Goal: Register for event/course

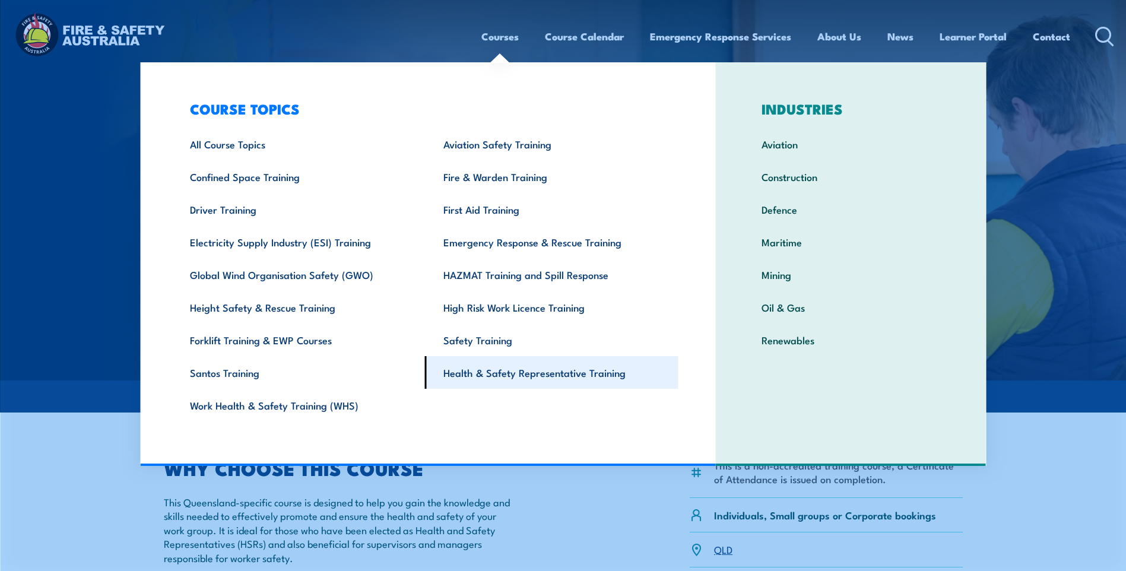
click at [532, 373] on link "Health & Safety Representative Training" at bounding box center [551, 372] width 253 height 33
click at [511, 370] on link "Health & Safety Representative Training" at bounding box center [551, 372] width 253 height 33
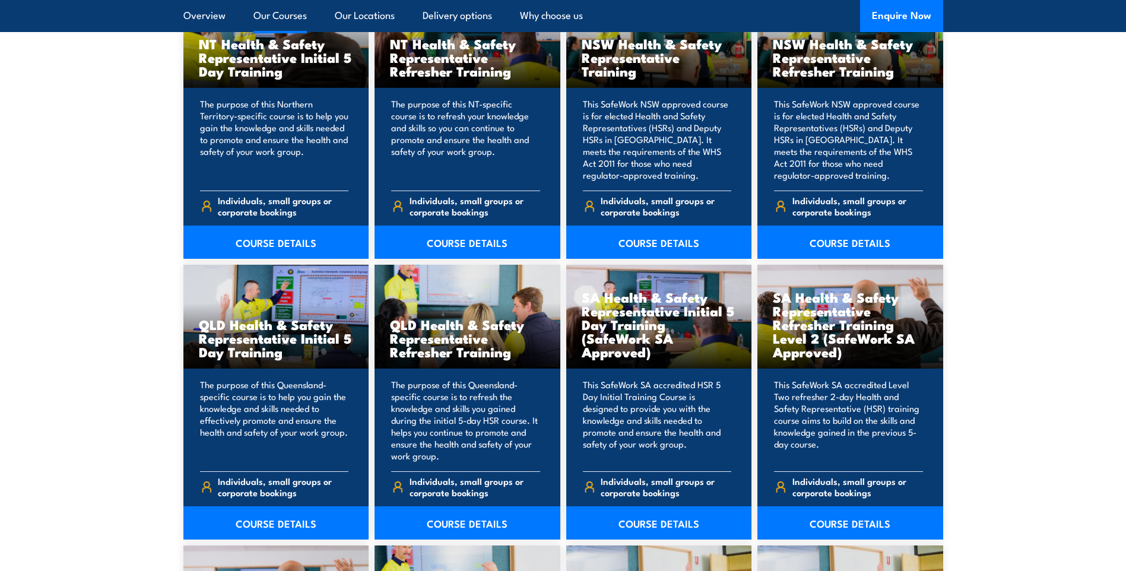
scroll to position [1365, 0]
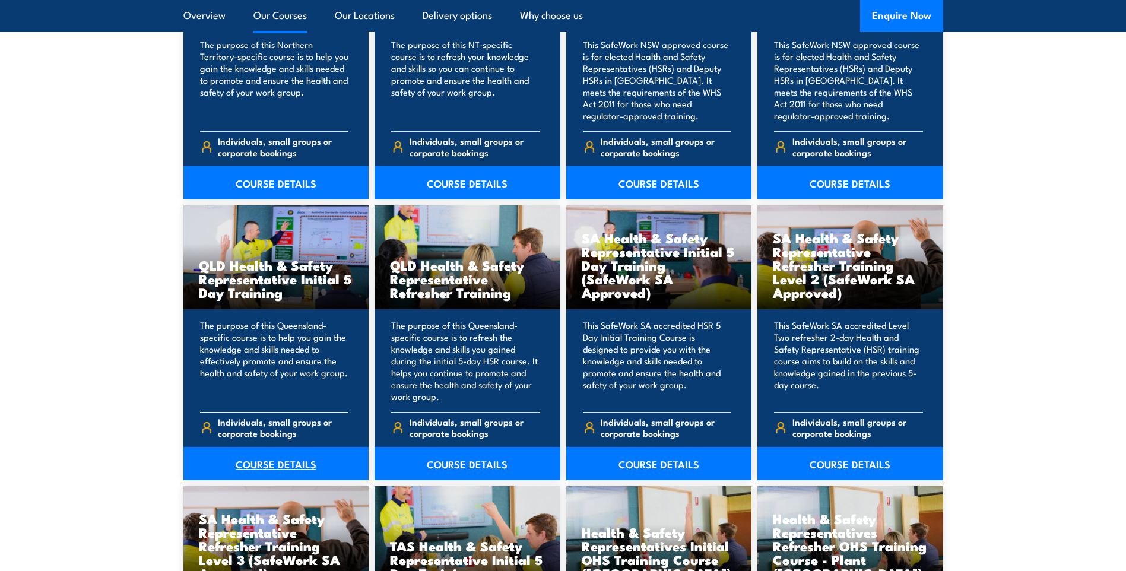
click at [262, 457] on link "COURSE DETAILS" at bounding box center [276, 463] width 186 height 33
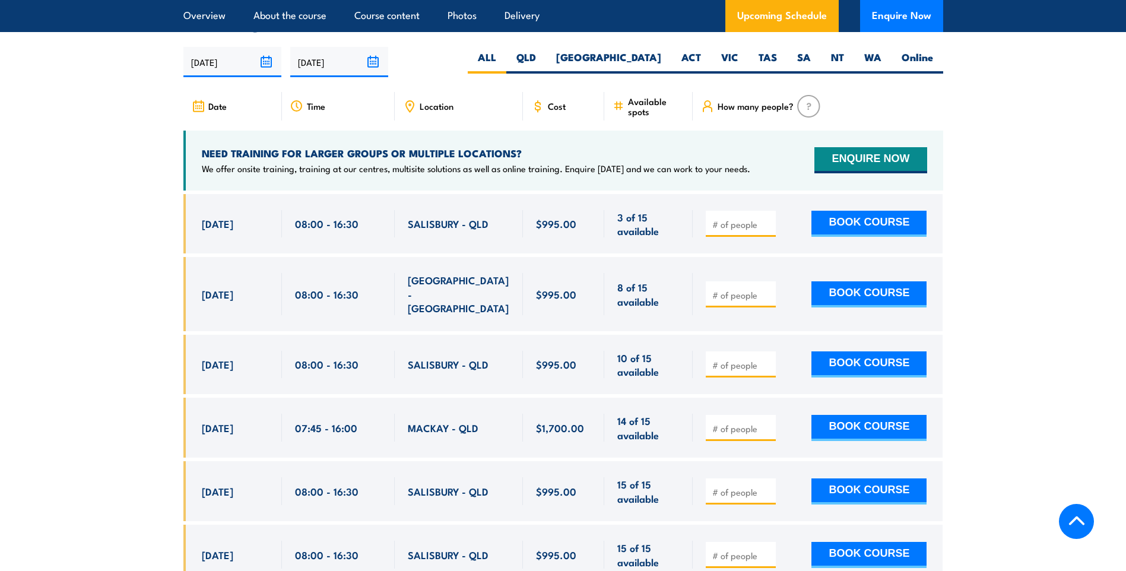
scroll to position [2195, 0]
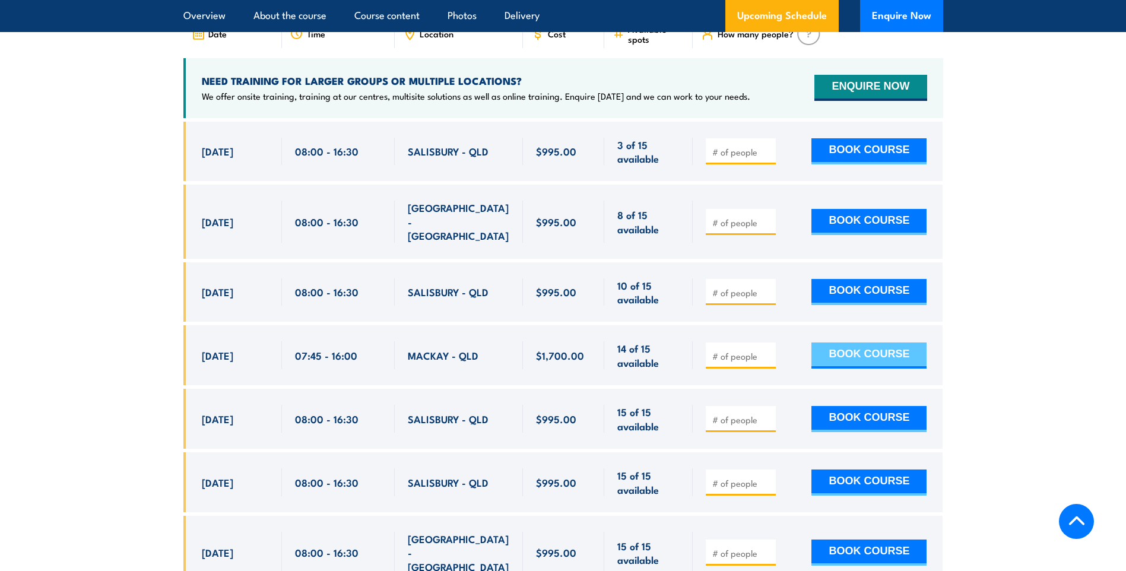
click at [875, 342] on button "BOOK COURSE" at bounding box center [868, 355] width 115 height 26
type input "1"
click at [881, 342] on button "BOOK COURSE" at bounding box center [868, 355] width 115 height 26
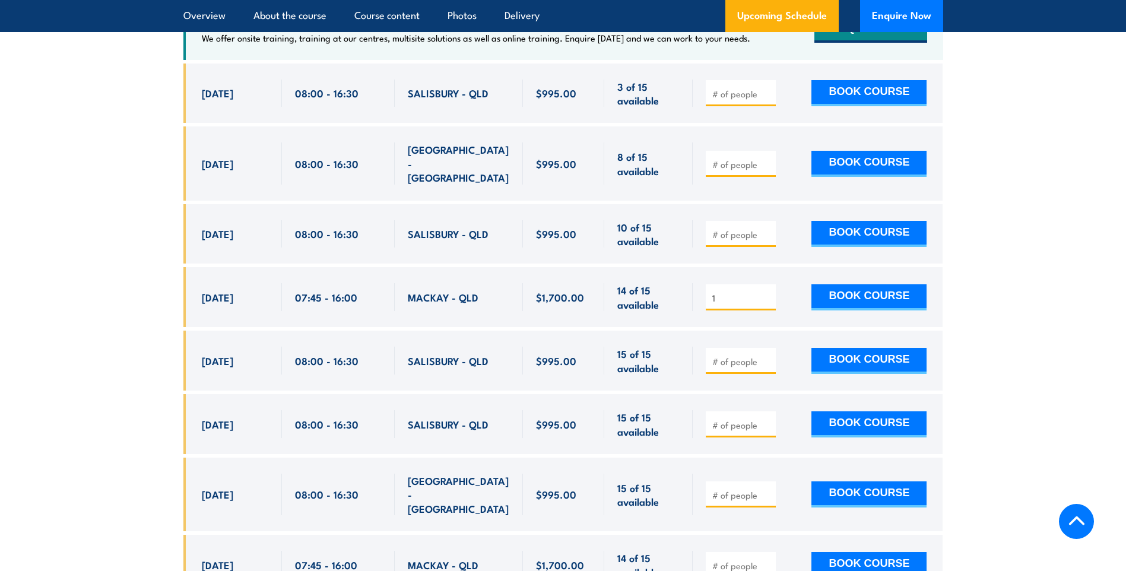
scroll to position [2077, 0]
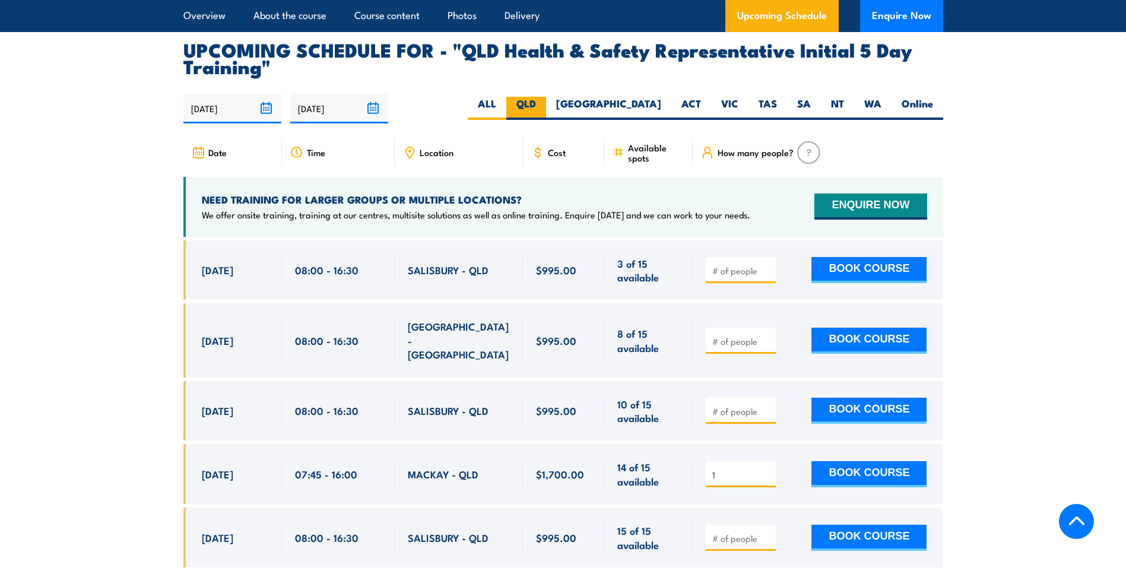
click at [546, 100] on label "QLD" at bounding box center [526, 108] width 40 height 23
click at [543, 100] on input "QLD" at bounding box center [540, 101] width 8 height 8
radio input "true"
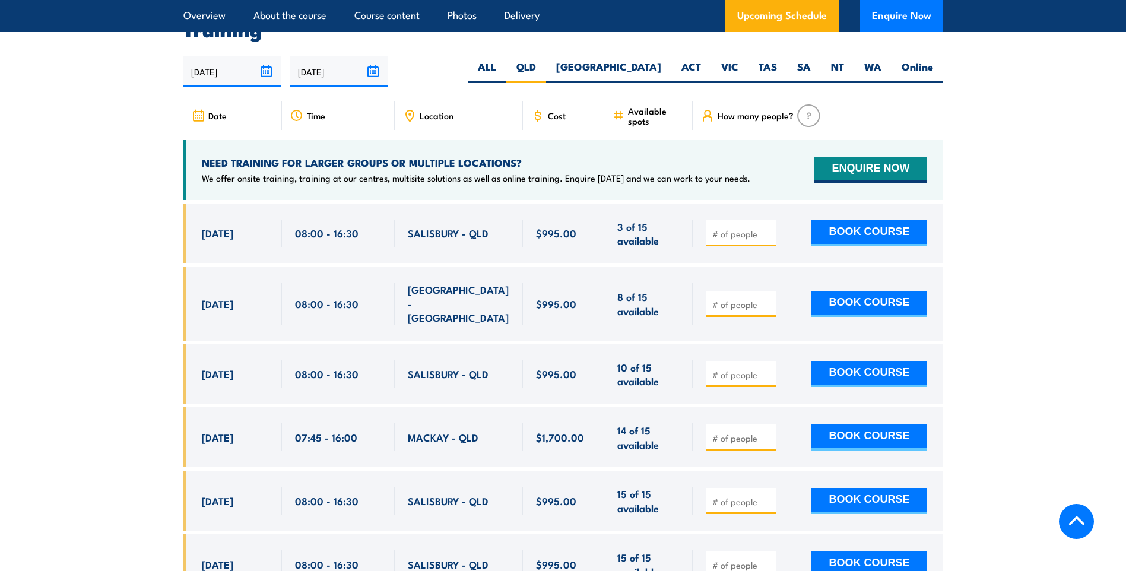
click at [410, 109] on icon at bounding box center [409, 115] width 13 height 13
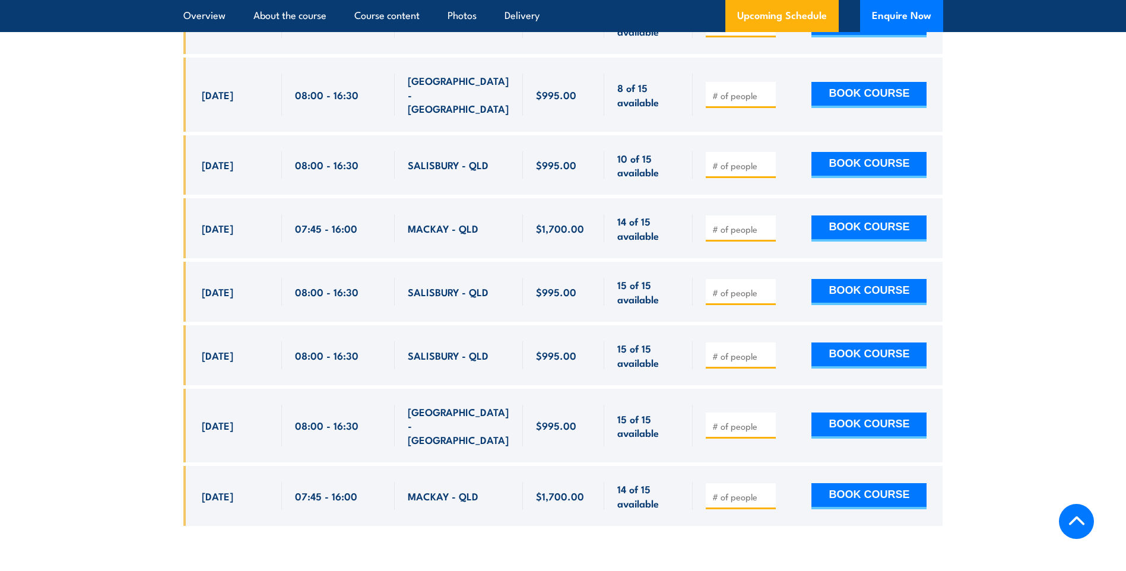
scroll to position [2351, 0]
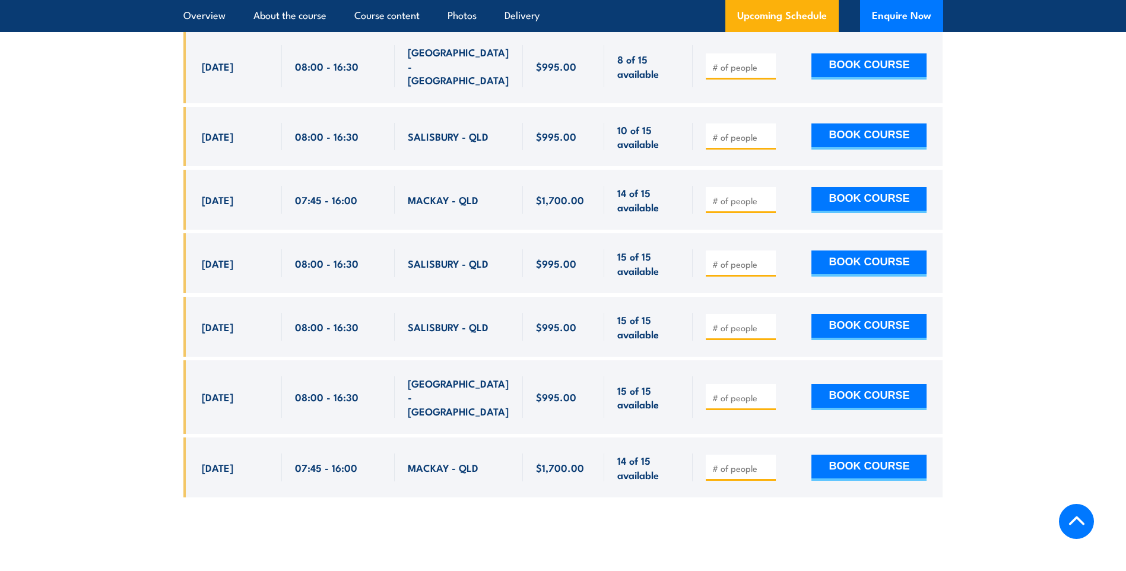
click at [709, 384] on div at bounding box center [740, 397] width 70 height 26
click at [719, 392] on input "number" at bounding box center [741, 398] width 59 height 12
type input "1"
click at [859, 384] on button "BOOK COURSE" at bounding box center [868, 397] width 115 height 26
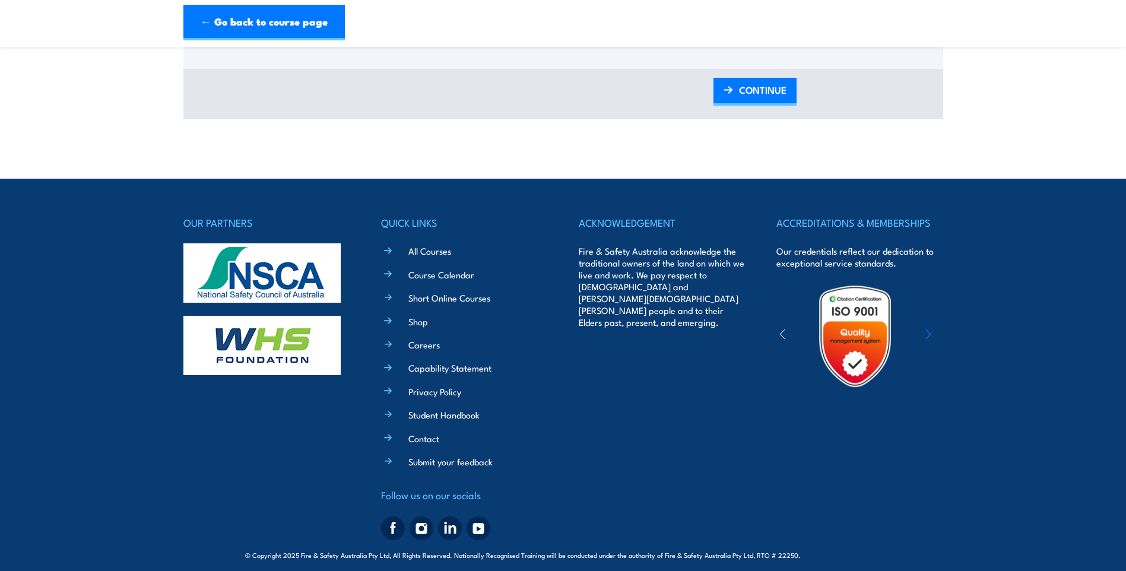
scroll to position [1623, 0]
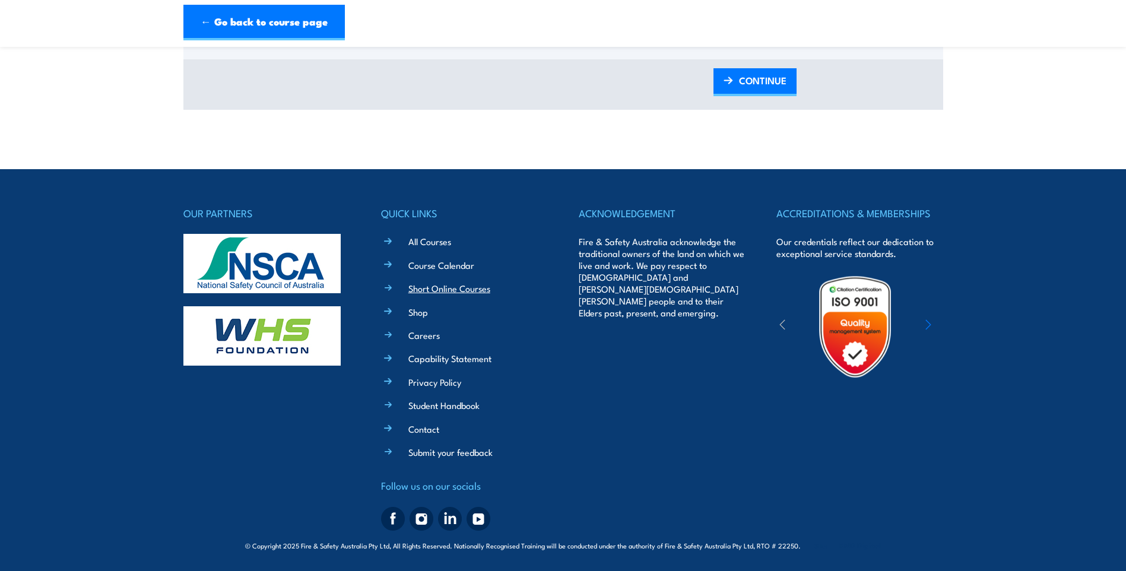
click at [447, 287] on link "Short Online Courses" at bounding box center [449, 288] width 82 height 12
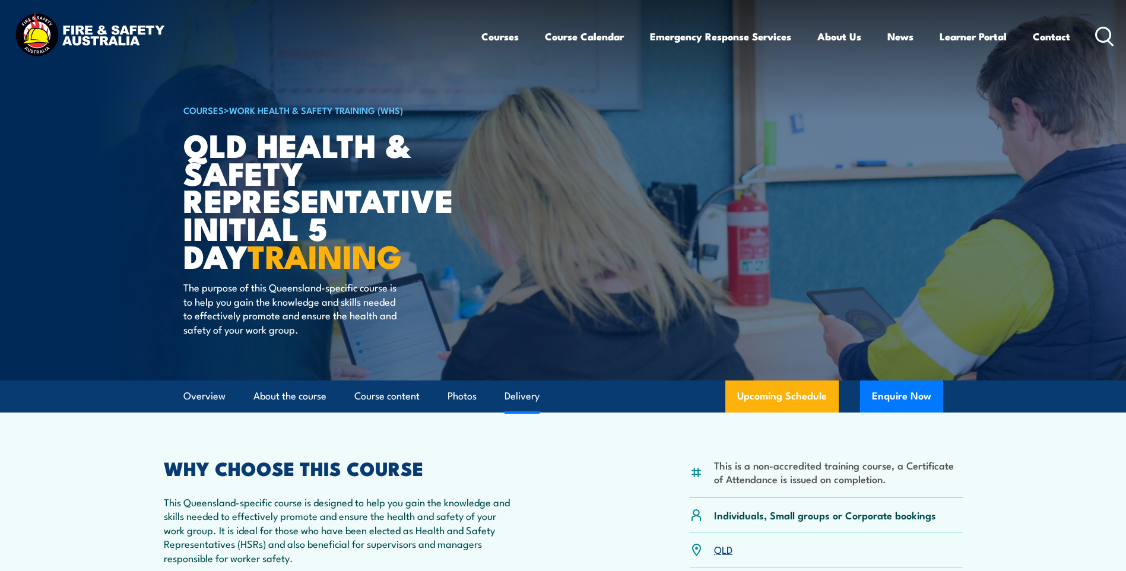
click at [516, 392] on link "Delivery" at bounding box center [521, 395] width 35 height 31
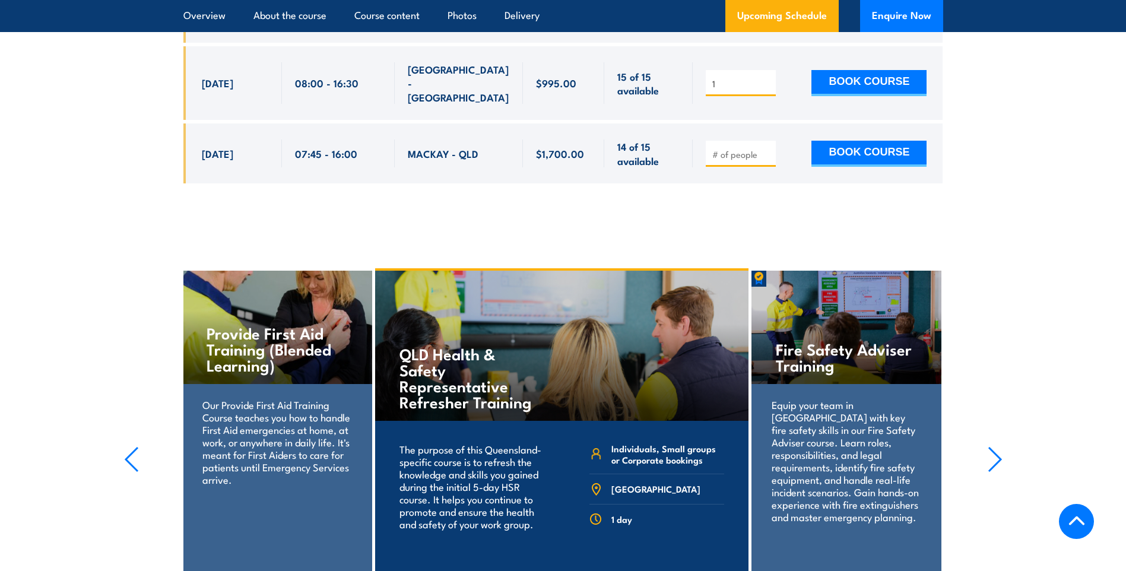
scroll to position [2770, 0]
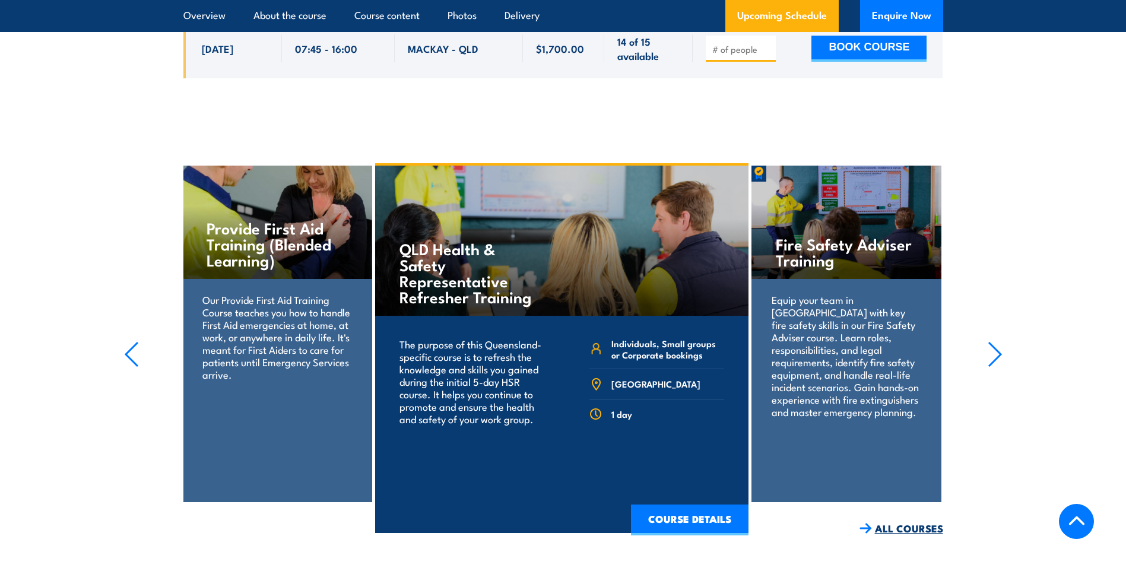
click at [892, 522] on link "ALL COURSES" at bounding box center [901, 529] width 84 height 14
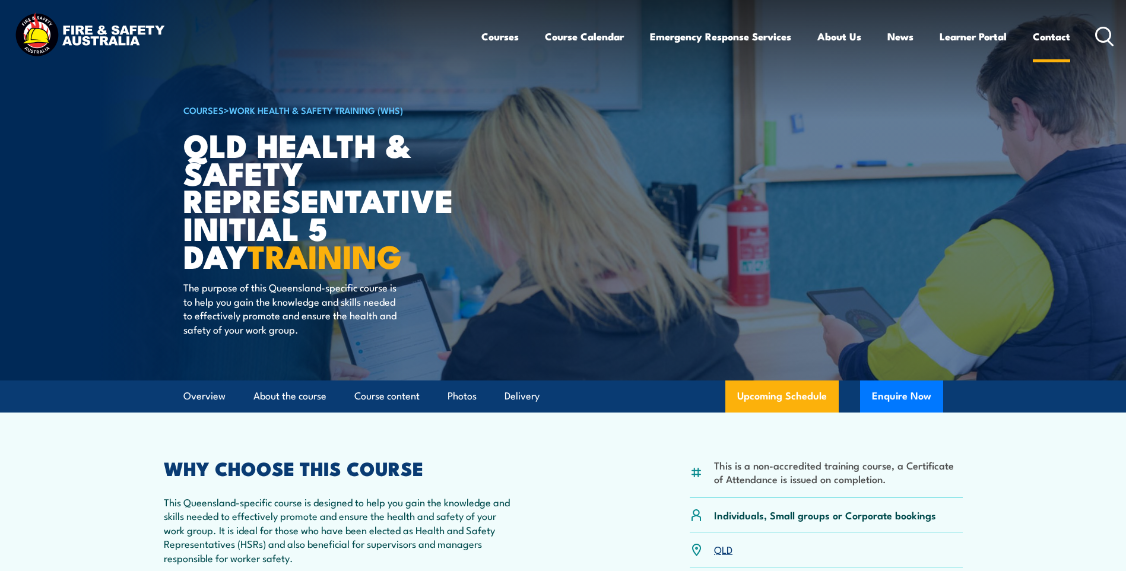
click at [1051, 32] on link "Contact" at bounding box center [1050, 36] width 37 height 31
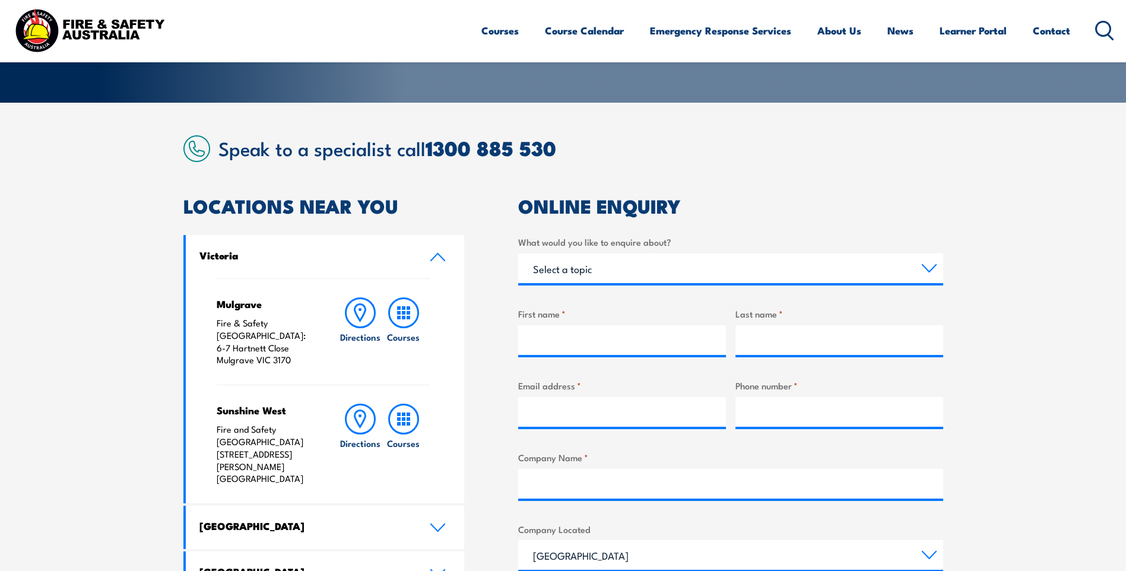
scroll to position [297, 0]
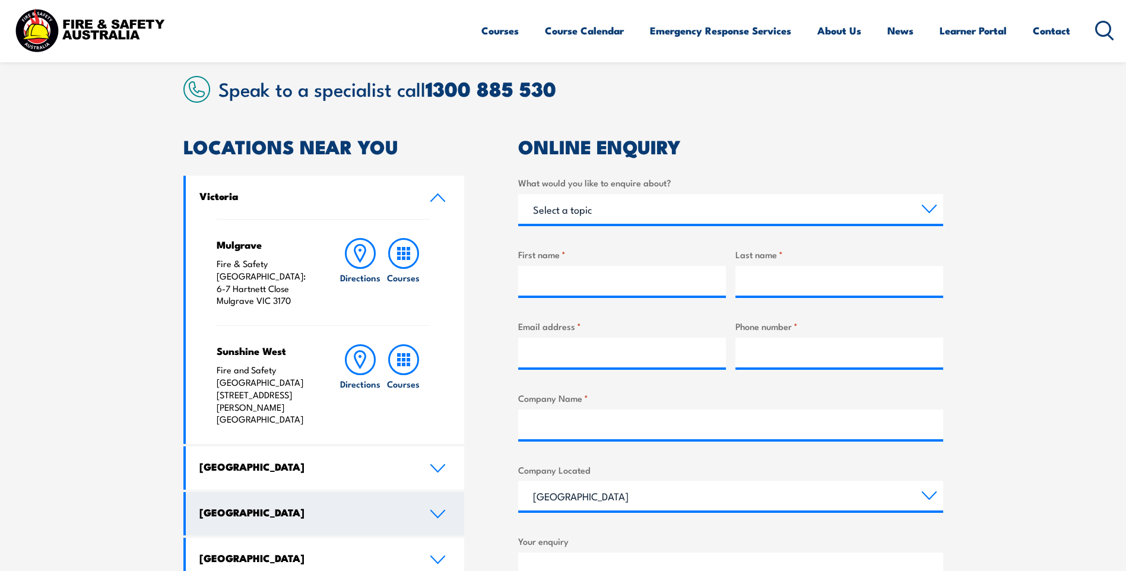
click at [440, 509] on icon at bounding box center [438, 513] width 16 height 9
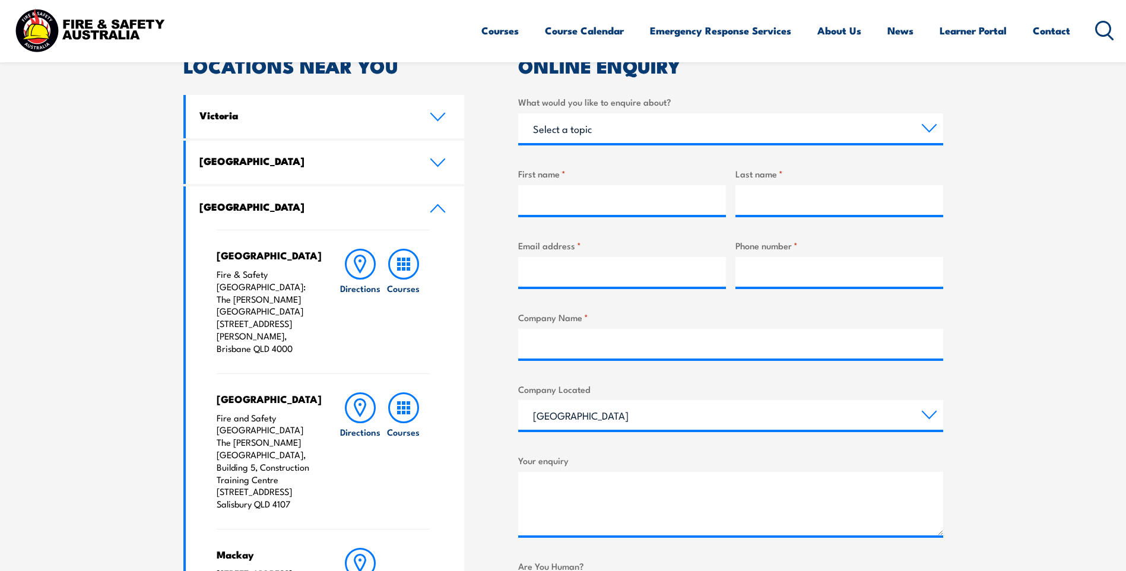
scroll to position [356, 0]
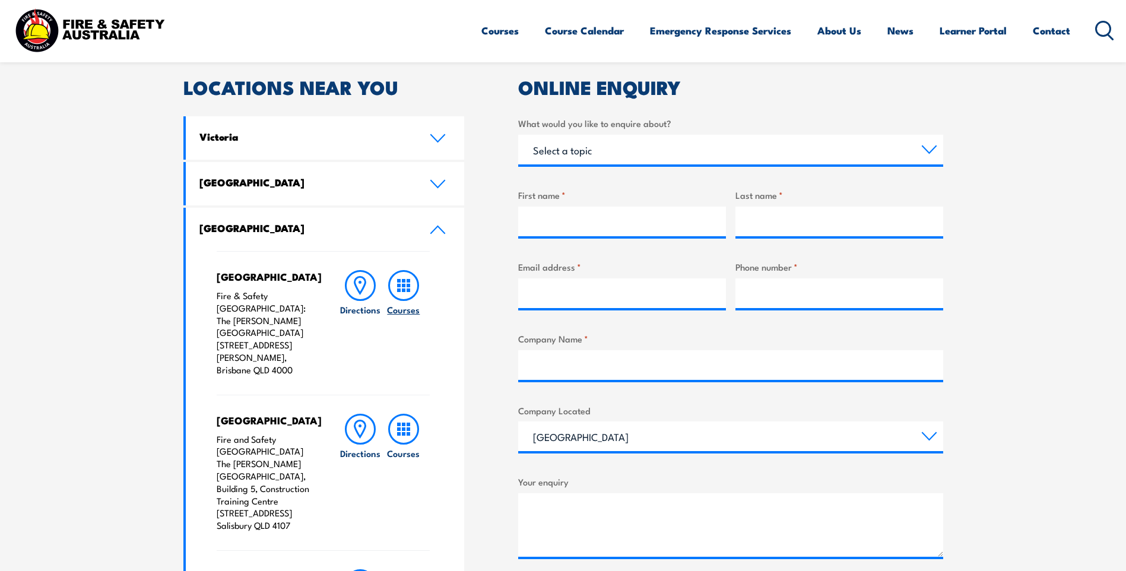
click at [403, 282] on rect at bounding box center [404, 281] width 4 height 4
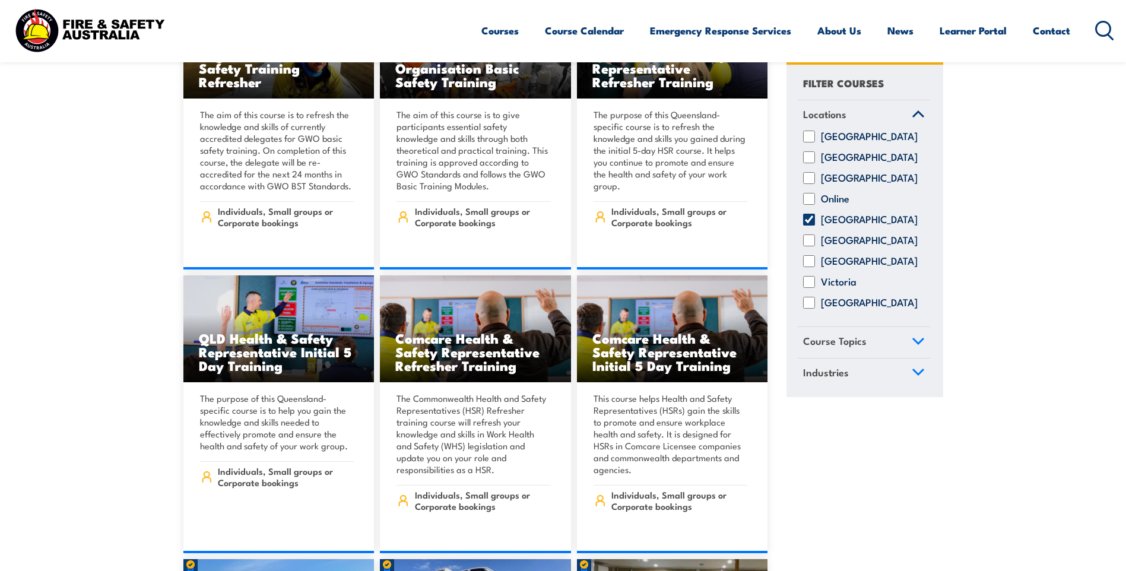
scroll to position [4806, 0]
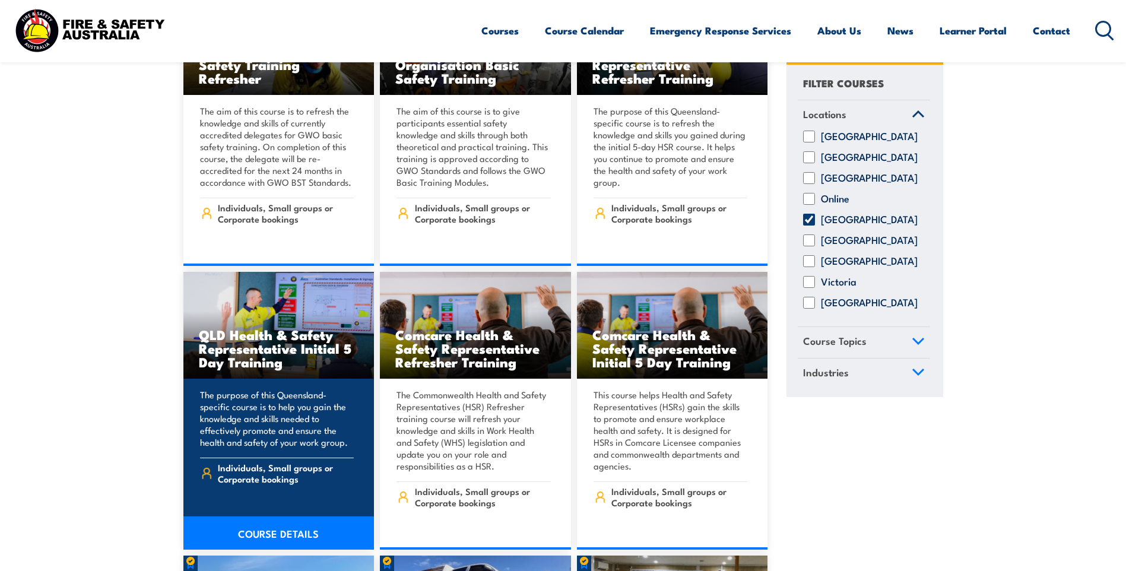
click at [270, 516] on link "COURSE DETAILS" at bounding box center [278, 532] width 191 height 33
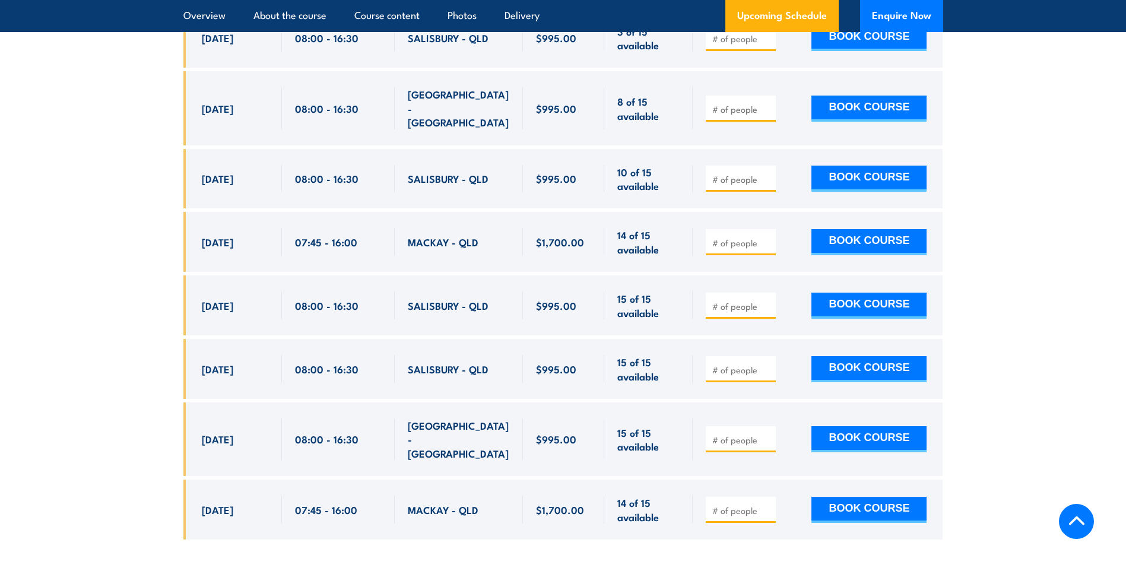
scroll to position [2373, 0]
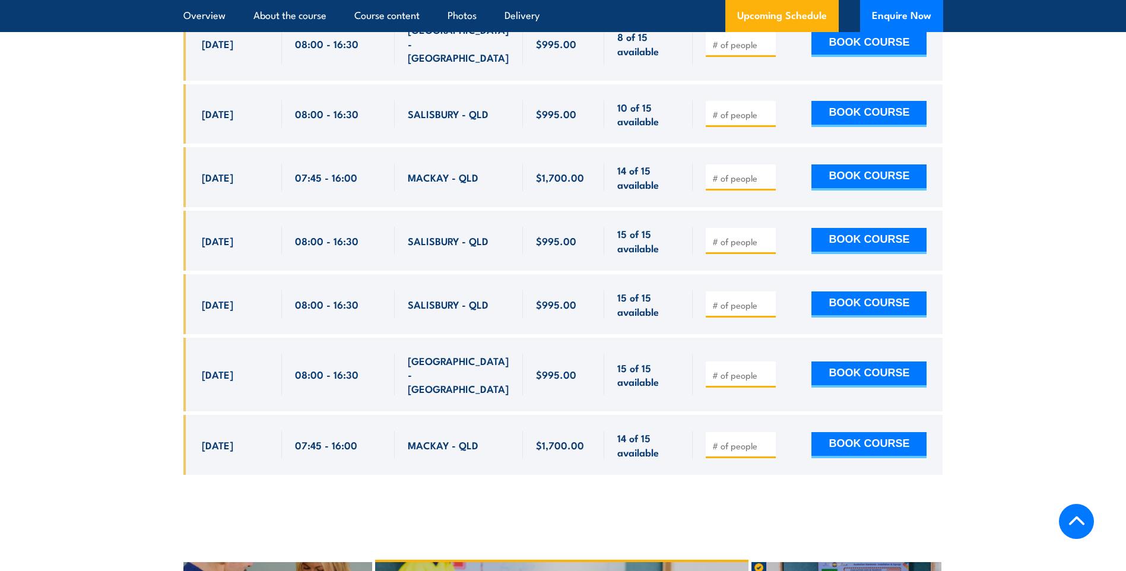
click at [717, 369] on input "number" at bounding box center [741, 375] width 59 height 12
type input "1"
click at [890, 361] on button "BOOK COURSE" at bounding box center [868, 374] width 115 height 26
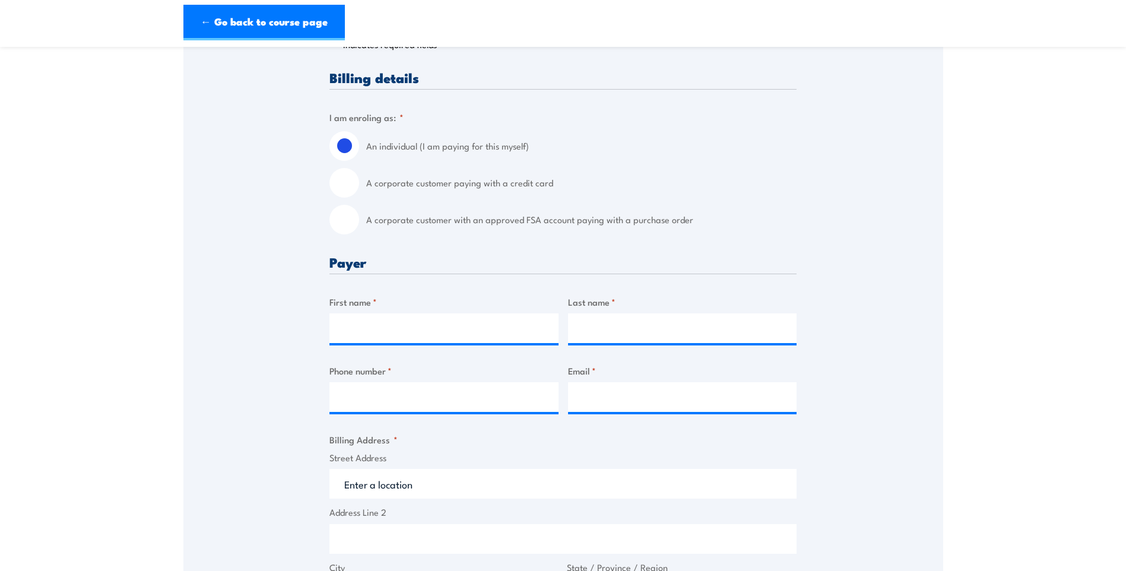
scroll to position [297, 0]
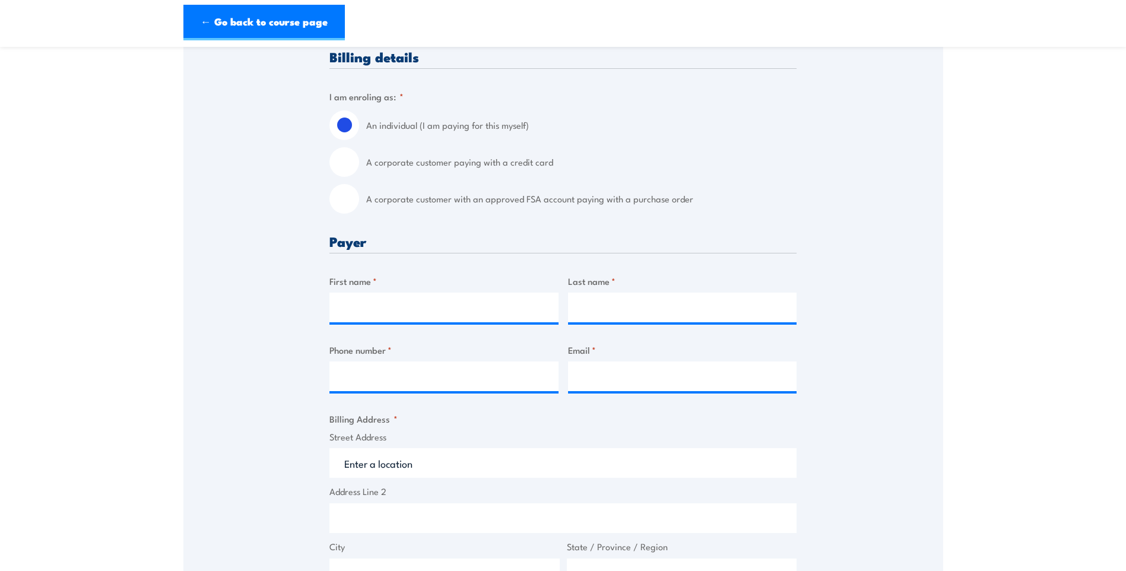
click at [345, 171] on input "A corporate customer paying with a credit card" at bounding box center [344, 162] width 30 height 30
radio input "true"
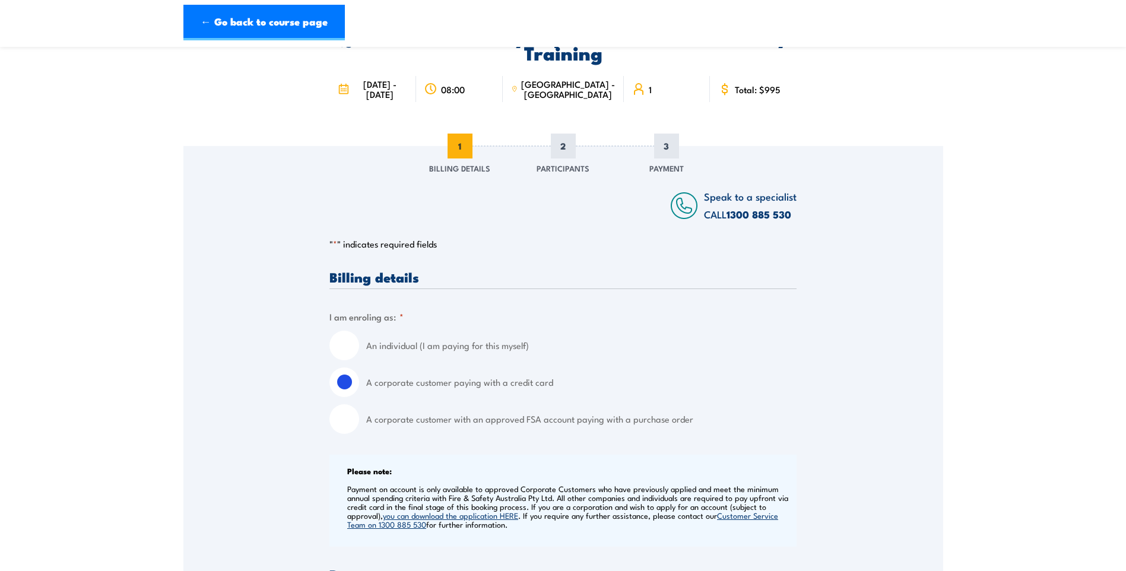
scroll to position [0, 0]
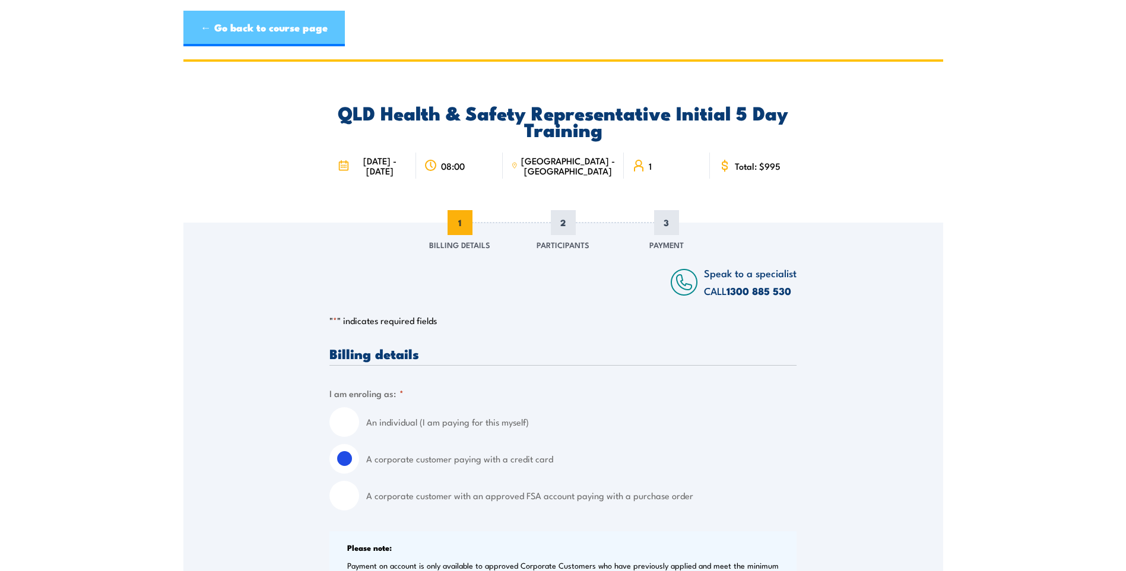
click at [202, 31] on link "← Go back to course page" at bounding box center [263, 29] width 161 height 36
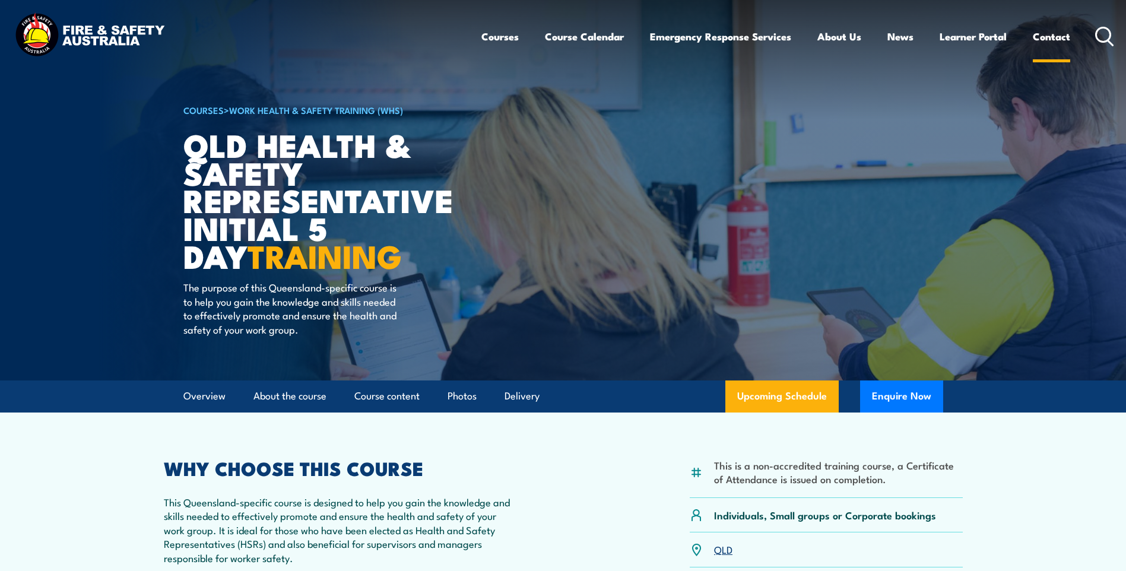
click at [1049, 37] on link "Contact" at bounding box center [1050, 36] width 37 height 31
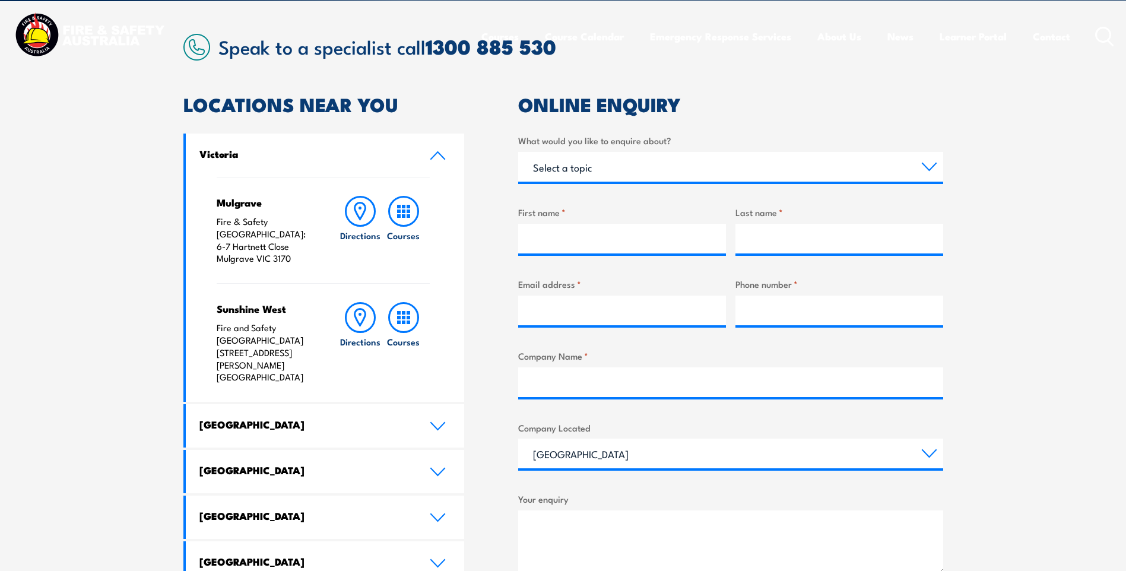
scroll to position [475, 0]
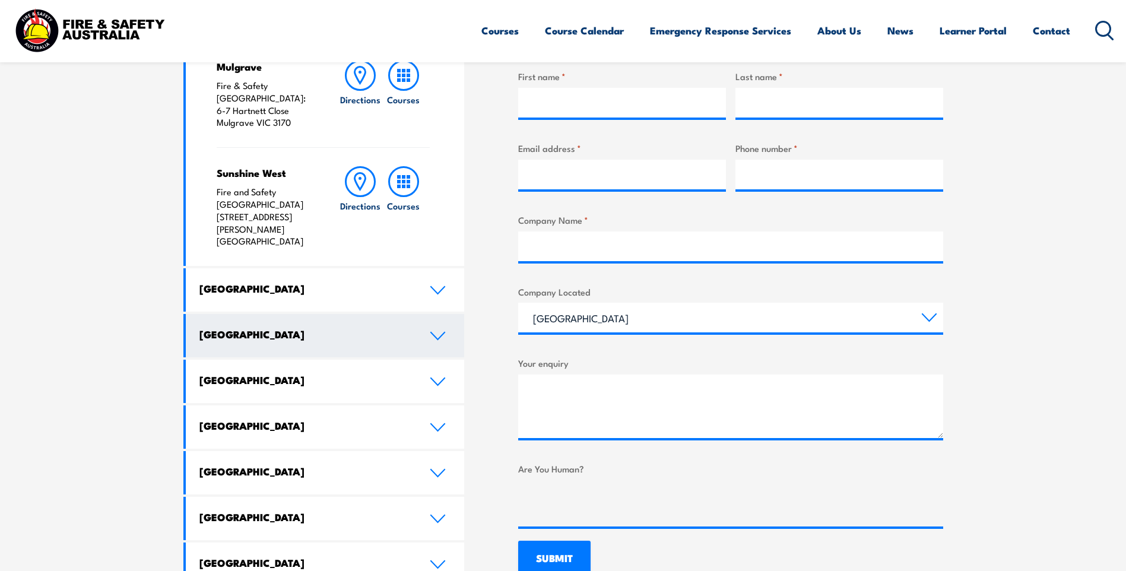
click at [441, 314] on link "[GEOGRAPHIC_DATA]" at bounding box center [325, 335] width 279 height 43
